Goal: Entertainment & Leisure: Browse casually

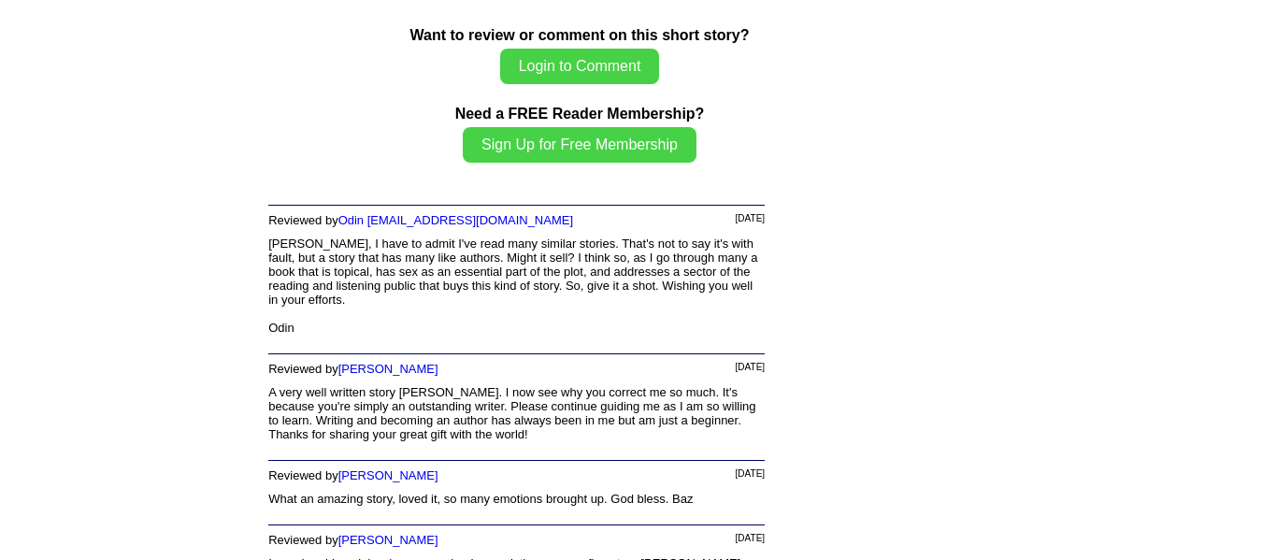
scroll to position [5376, 0]
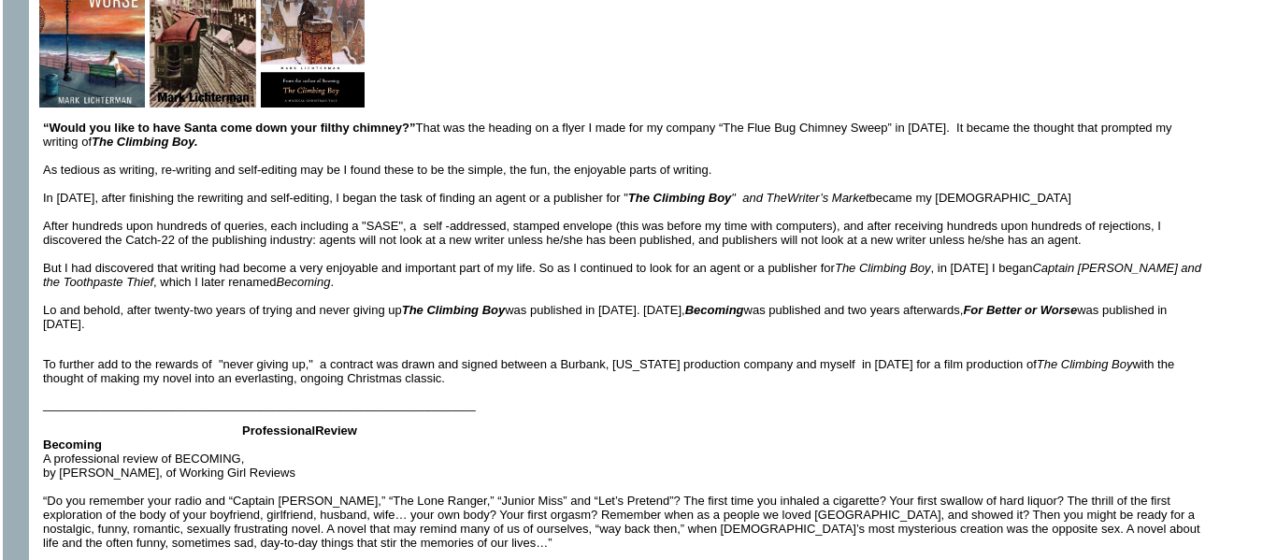
scroll to position [665, 0]
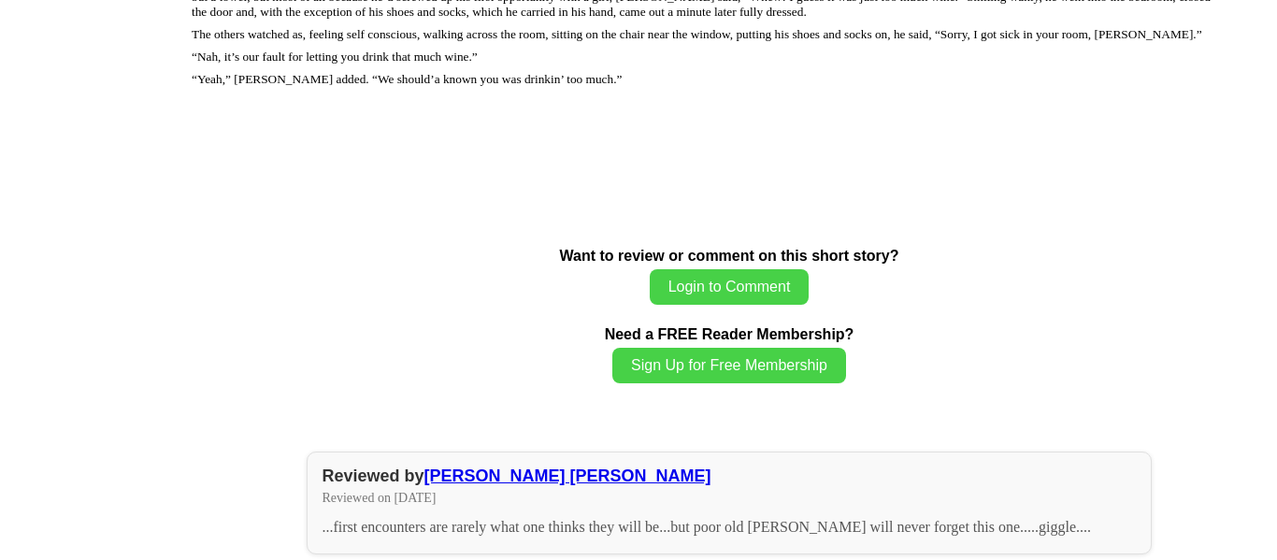
scroll to position [3679, 0]
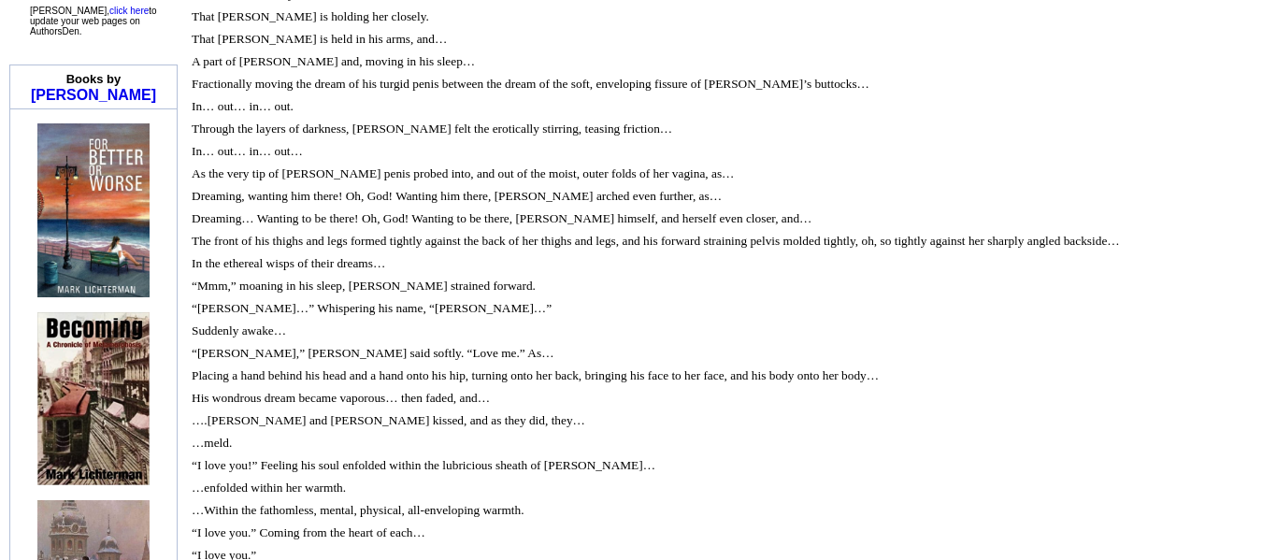
scroll to position [1759, 0]
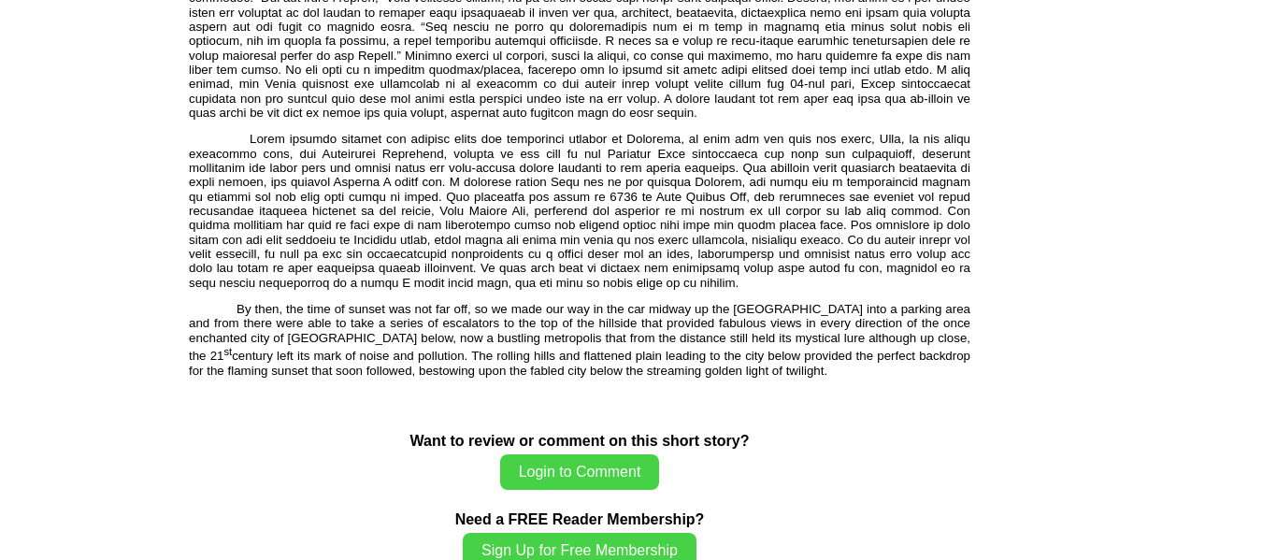
scroll to position [2489, 0]
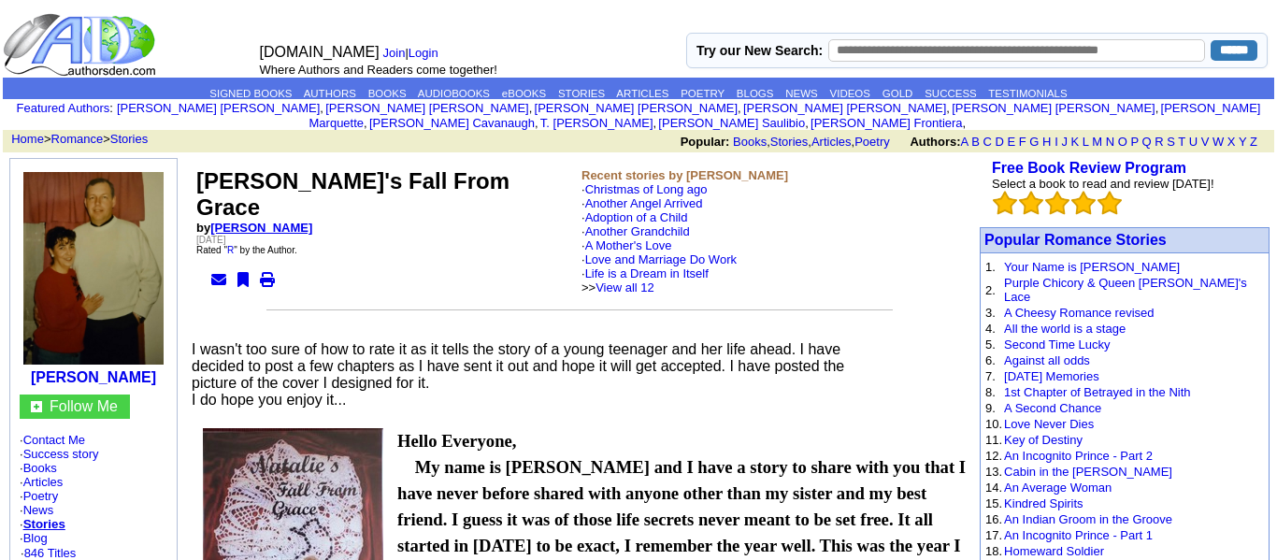
click at [262, 221] on link "[PERSON_NAME]" at bounding box center [261, 228] width 102 height 14
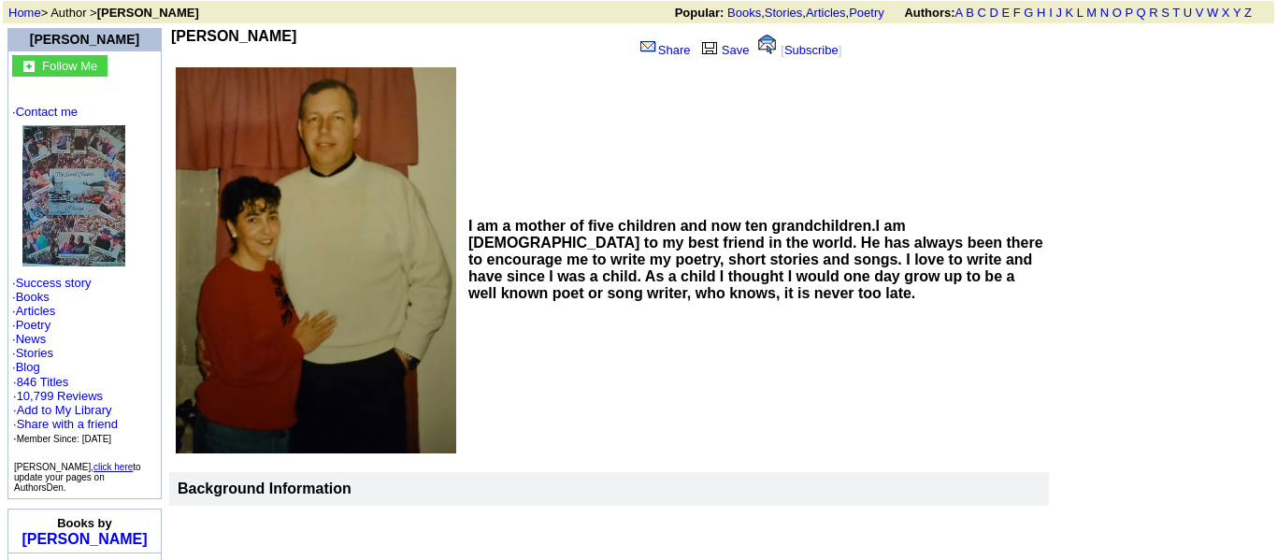
scroll to position [134, 0]
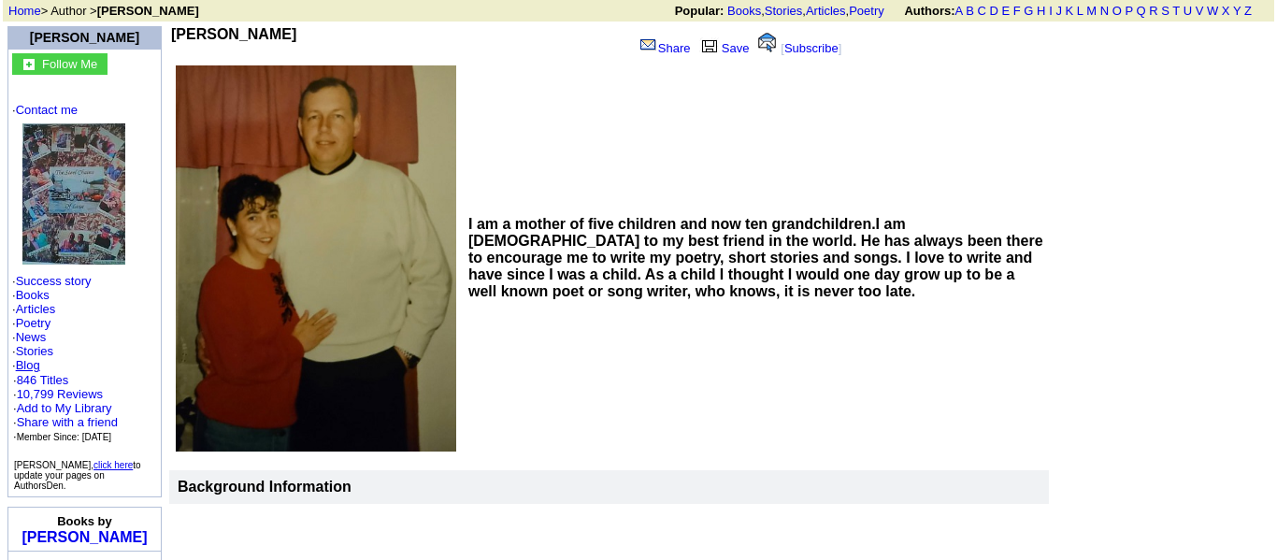
click at [36, 358] on link "Blog" at bounding box center [28, 365] width 24 height 14
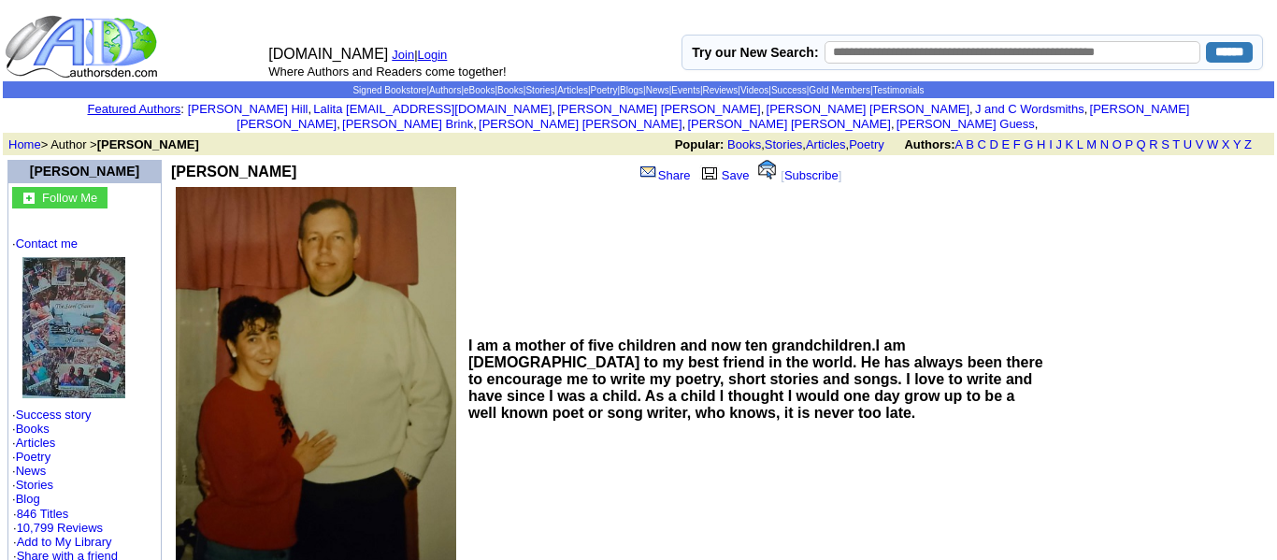
scroll to position [134, 0]
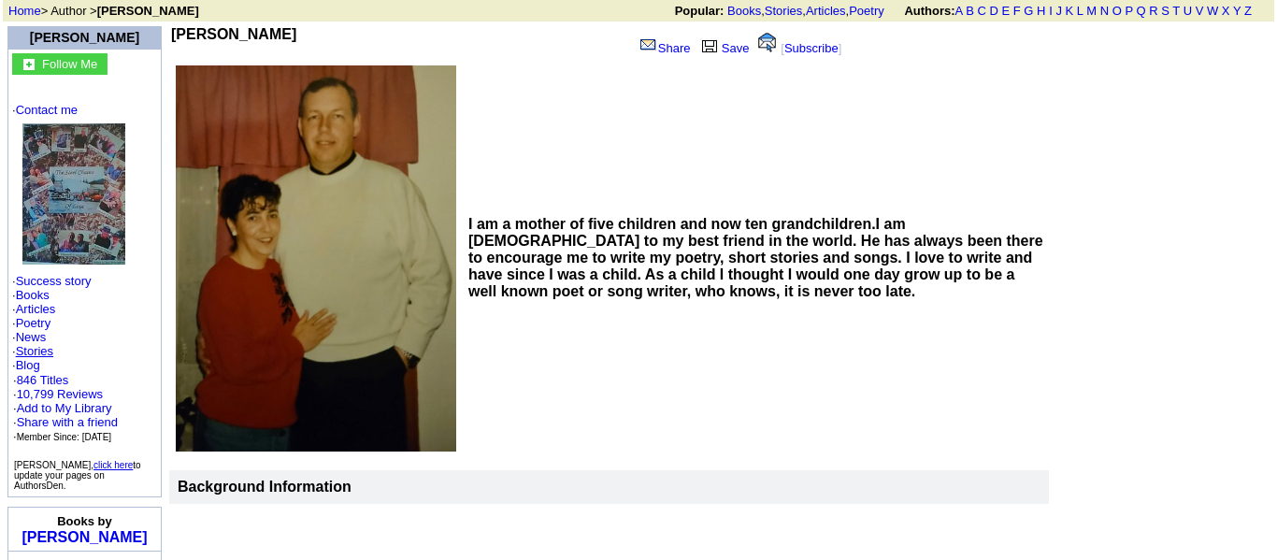
click at [38, 350] on link "Stories" at bounding box center [34, 351] width 37 height 14
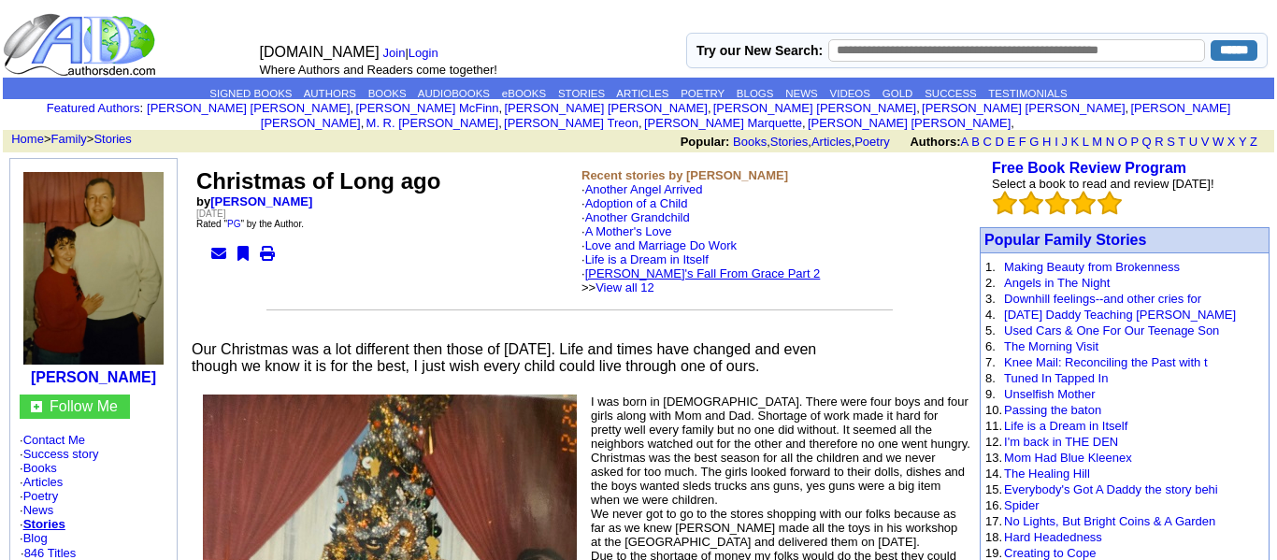
click at [748, 270] on link "[PERSON_NAME]'s Fall From Grace Part 2" at bounding box center [703, 273] width 236 height 14
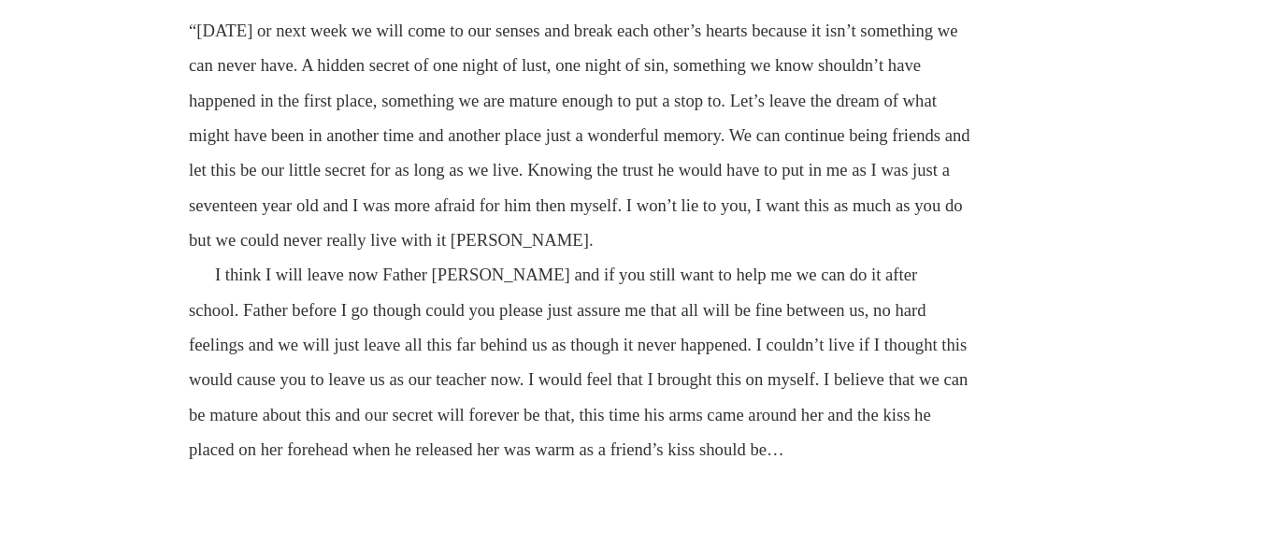
scroll to position [2330, 0]
